Goal: Task Accomplishment & Management: Manage account settings

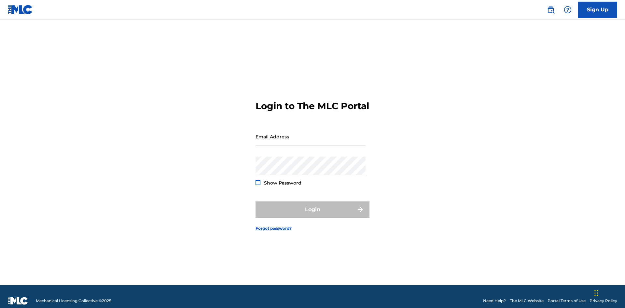
scroll to position [8, 0]
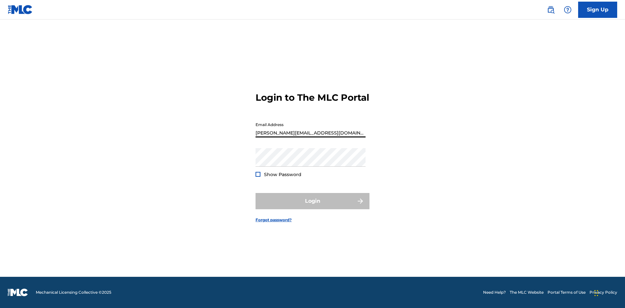
type input "Helena.Songwriter@gmail.com"
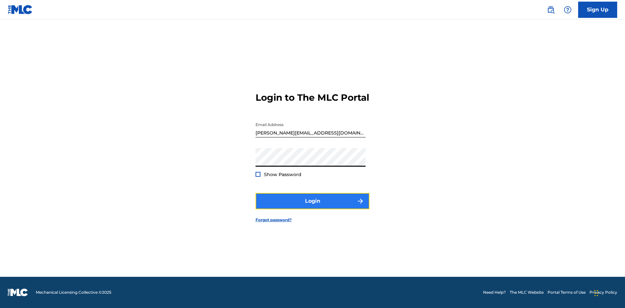
click at [312, 207] on button "Login" at bounding box center [312, 201] width 114 height 16
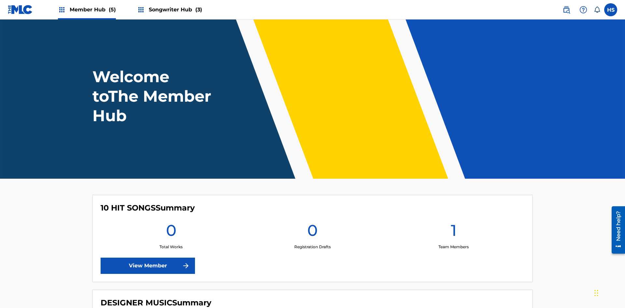
click at [174, 9] on span "Songwriter Hub (3)" at bounding box center [175, 9] width 53 height 7
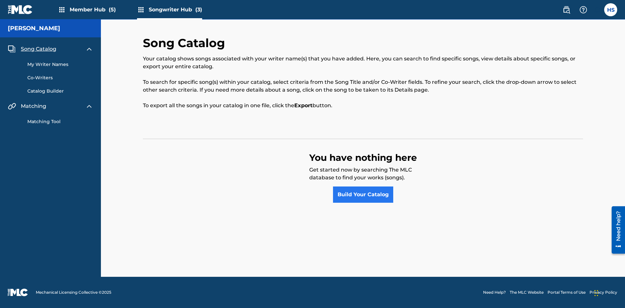
click at [38, 49] on span "Song Catalog" at bounding box center [38, 49] width 35 height 8
click at [363, 195] on link "Build Your Catalog" at bounding box center [363, 195] width 60 height 16
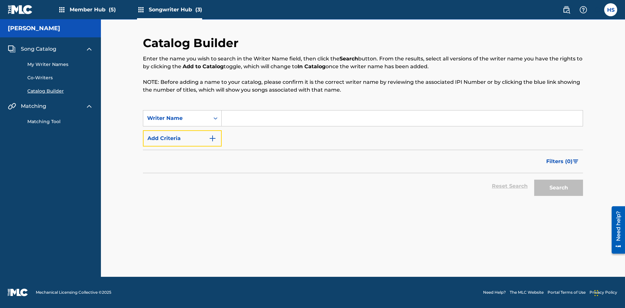
click at [182, 139] on button "Add Criteria" at bounding box center [182, 138] width 79 height 16
click at [402, 118] on input "Search Form" at bounding box center [402, 119] width 361 height 16
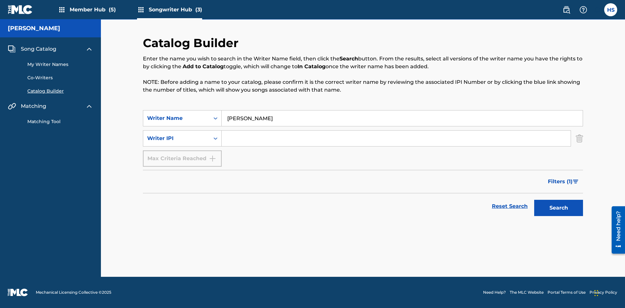
type input "NATALIE NICOLE HEMBY"
click at [396, 139] on input "Search Form" at bounding box center [396, 139] width 349 height 16
type input "00196748412"
click at [558, 208] on button "Search" at bounding box center [558, 208] width 49 height 16
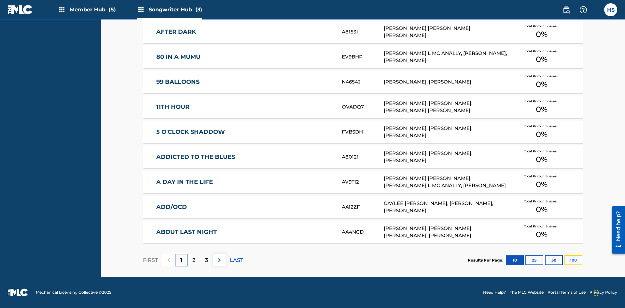
click at [564, 260] on button "100" at bounding box center [573, 261] width 18 height 10
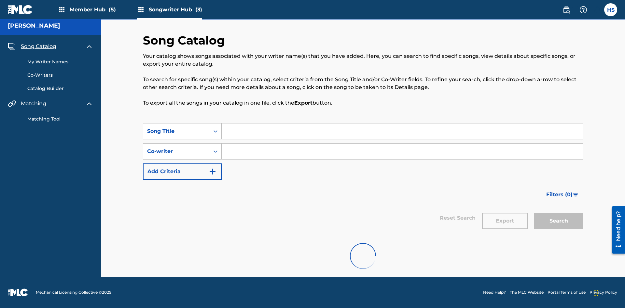
scroll to position [3, 0]
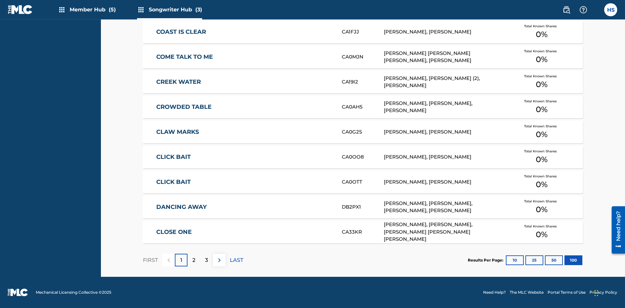
scroll to position [205, 0]
click at [219, 260] on img at bounding box center [219, 261] width 8 height 8
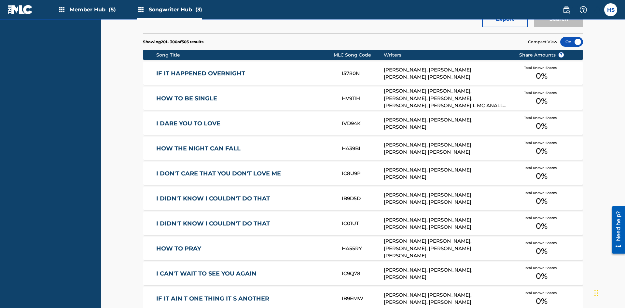
scroll to position [3, 0]
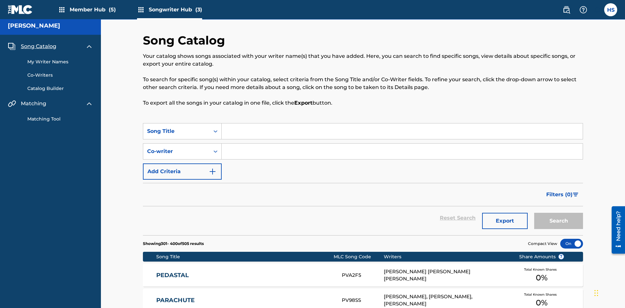
scroll to position [205, 0]
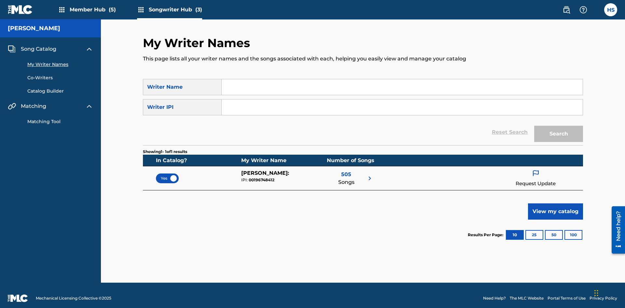
scroll to position [6, 0]
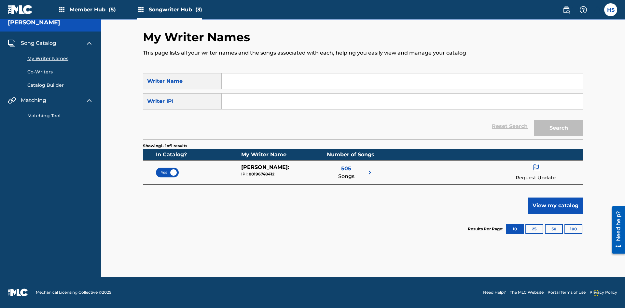
click at [167, 172] on span "Yes" at bounding box center [167, 173] width 13 height 6
click at [167, 172] on span "No" at bounding box center [167, 173] width 12 height 6
click at [38, 43] on span "Song Catalog" at bounding box center [38, 43] width 35 height 8
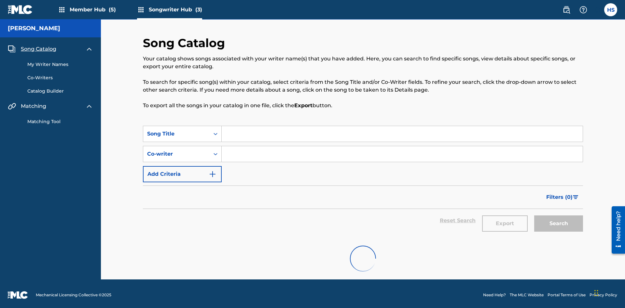
click at [60, 61] on link "My Writer Names" at bounding box center [60, 64] width 66 height 7
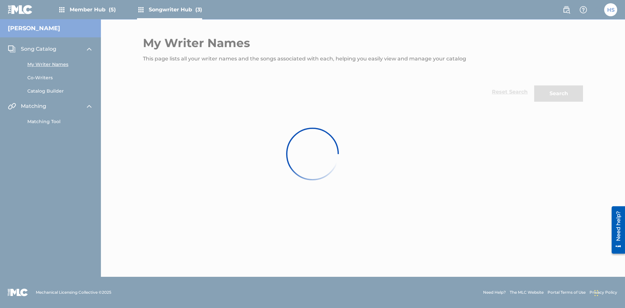
scroll to position [6, 0]
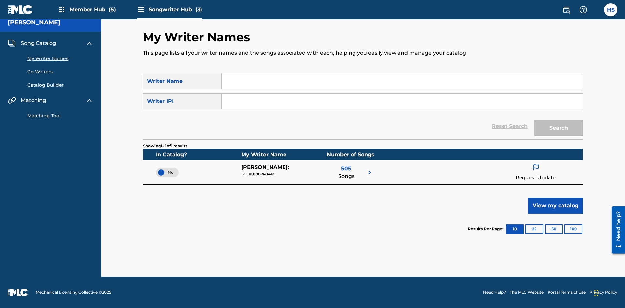
click at [38, 43] on span "Song Catalog" at bounding box center [38, 43] width 35 height 8
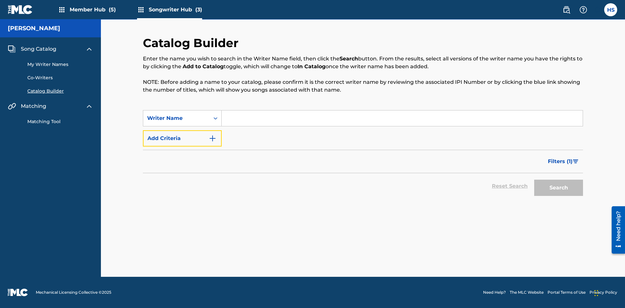
click at [182, 139] on button "Add Criteria" at bounding box center [182, 138] width 79 height 16
click at [402, 118] on input "Search Form" at bounding box center [402, 119] width 361 height 16
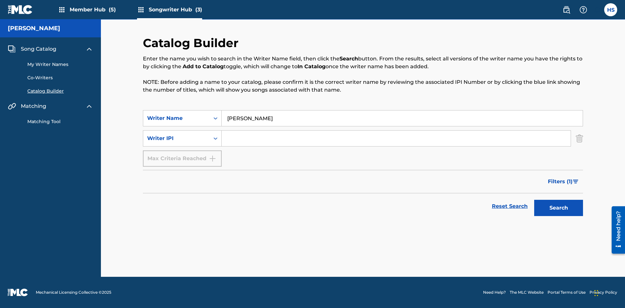
type input "NATALIE NICOLE HEMBY"
click at [396, 139] on input "Search Form" at bounding box center [396, 139] width 349 height 16
type input "00196748412"
click at [558, 208] on button "Search" at bounding box center [558, 208] width 49 height 16
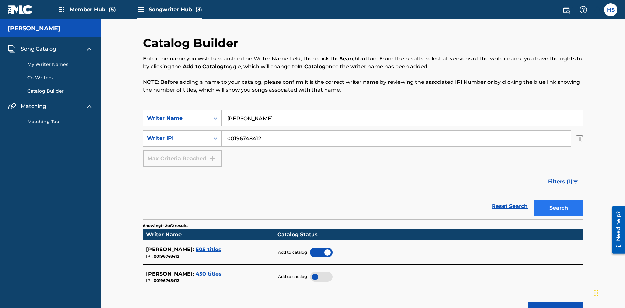
scroll to position [104, 0]
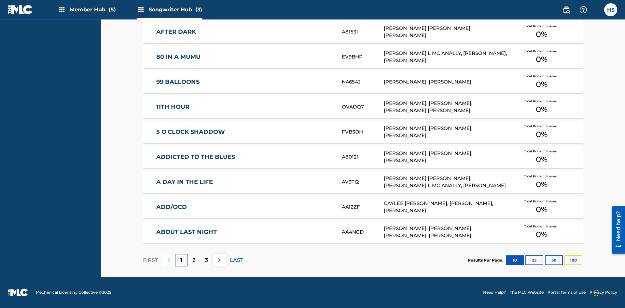
click at [564, 260] on button "100" at bounding box center [573, 261] width 18 height 10
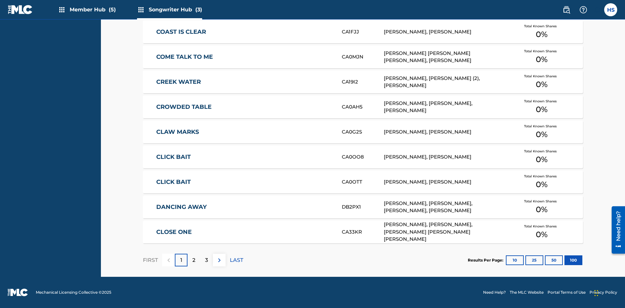
scroll to position [205, 0]
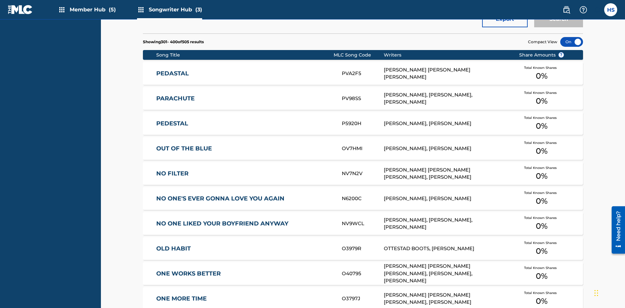
scroll to position [3, 0]
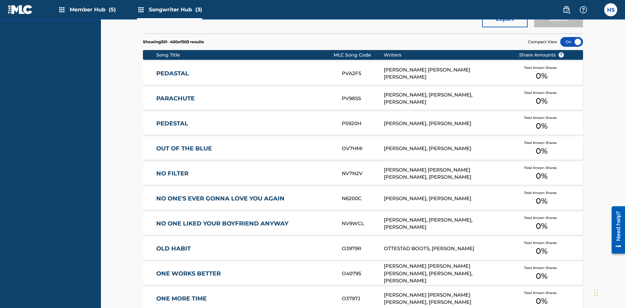
scroll to position [228, 0]
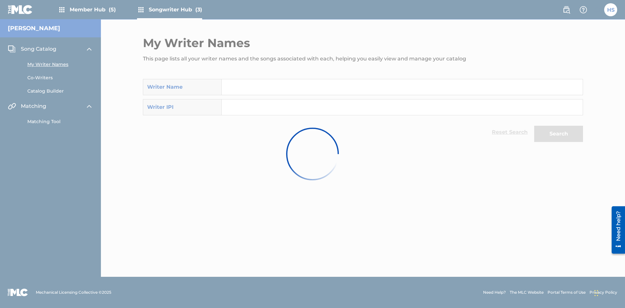
scroll to position [6, 0]
